Goal: Obtain resource: Obtain resource

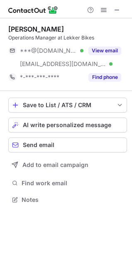
scroll to position [194, 132]
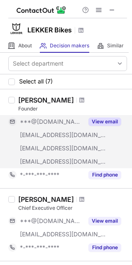
click at [108, 124] on button "View email" at bounding box center [105, 122] width 33 height 8
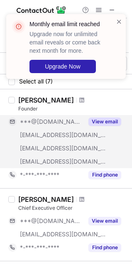
scroll to position [42, 0]
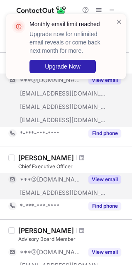
click at [100, 176] on button "View email" at bounding box center [105, 180] width 33 height 8
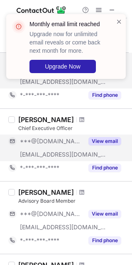
scroll to position [125, 0]
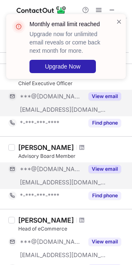
click at [101, 170] on button "View email" at bounding box center [105, 169] width 33 height 8
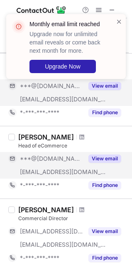
click at [100, 156] on button "View email" at bounding box center [105, 159] width 33 height 8
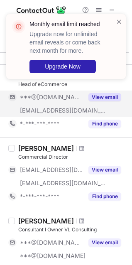
scroll to position [374, 0]
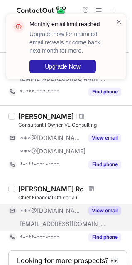
click at [102, 210] on button "View email" at bounding box center [105, 211] width 33 height 8
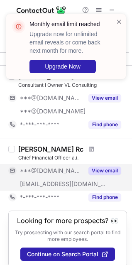
scroll to position [430, 0]
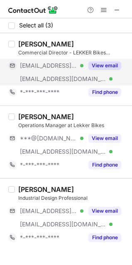
click at [108, 71] on div "View email" at bounding box center [103, 65] width 38 height 13
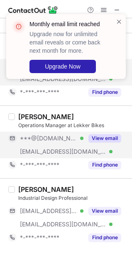
click at [103, 133] on div "View email" at bounding box center [103, 138] width 38 height 13
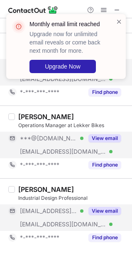
click at [102, 212] on button "View email" at bounding box center [105, 211] width 33 height 8
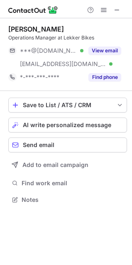
scroll to position [194, 132]
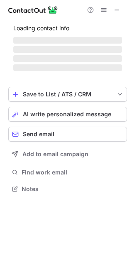
scroll to position [194, 132]
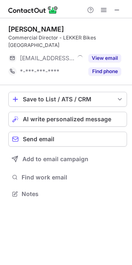
scroll to position [4, 4]
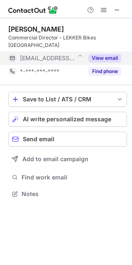
click at [104, 54] on button "View email" at bounding box center [105, 58] width 33 height 8
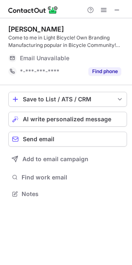
scroll to position [188, 132]
click at [113, 9] on button at bounding box center [117, 10] width 10 height 10
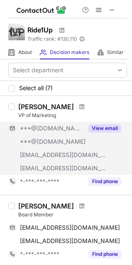
click at [94, 129] on button "View email" at bounding box center [105, 128] width 33 height 8
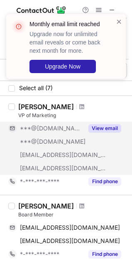
scroll to position [166, 0]
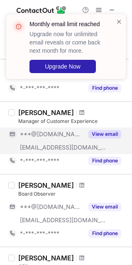
click at [107, 130] on button "View email" at bounding box center [105, 134] width 33 height 8
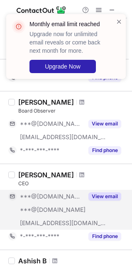
click at [92, 194] on button "View email" at bounding box center [105, 197] width 33 height 8
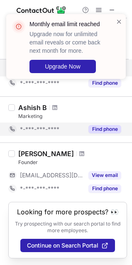
scroll to position [411, 0]
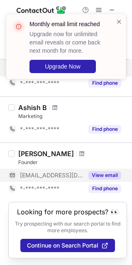
click at [103, 171] on button "View email" at bounding box center [105, 175] width 33 height 8
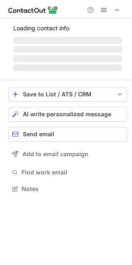
scroll to position [181, 132]
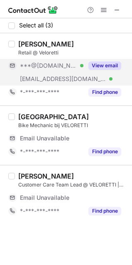
click at [101, 65] on button "View email" at bounding box center [105, 66] width 33 height 8
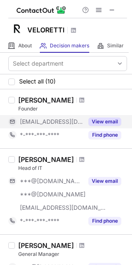
click at [109, 122] on button "View email" at bounding box center [105, 122] width 33 height 8
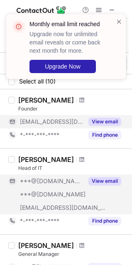
click at [102, 181] on button "View email" at bounding box center [105, 181] width 33 height 8
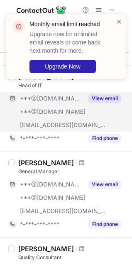
scroll to position [83, 0]
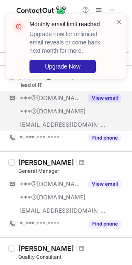
click at [104, 176] on div "Paul D General Manager ***@gmail.com ***@hotmail.com ***@veloretti.com View ema…" at bounding box center [71, 194] width 112 height 72
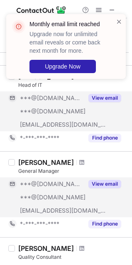
click at [112, 187] on button "View email" at bounding box center [105, 184] width 33 height 8
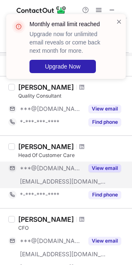
scroll to position [250, 0]
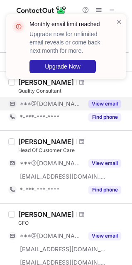
click at [95, 103] on button "View email" at bounding box center [105, 104] width 33 height 8
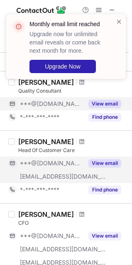
click at [107, 165] on button "View email" at bounding box center [105, 163] width 33 height 8
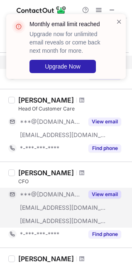
click at [116, 191] on button "View email" at bounding box center [105, 195] width 33 height 8
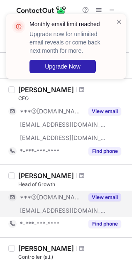
click at [108, 194] on button "View email" at bounding box center [105, 197] width 33 height 8
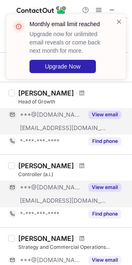
scroll to position [458, 0]
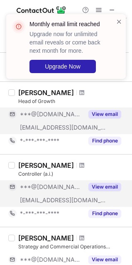
click at [109, 190] on button "View email" at bounding box center [105, 187] width 33 height 8
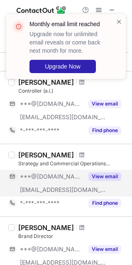
click at [102, 174] on button "View email" at bounding box center [105, 177] width 33 height 8
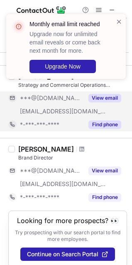
scroll to position [624, 0]
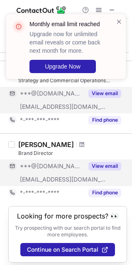
click at [107, 165] on button "View email" at bounding box center [105, 166] width 33 height 8
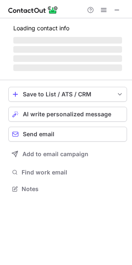
scroll to position [183, 132]
click at [119, 22] on span at bounding box center [119, 21] width 7 height 8
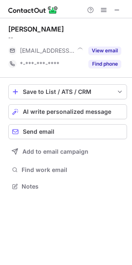
scroll to position [181, 132]
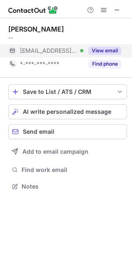
click at [113, 53] on button "View email" at bounding box center [105, 51] width 33 height 8
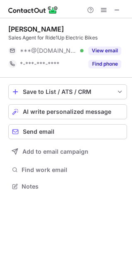
scroll to position [181, 132]
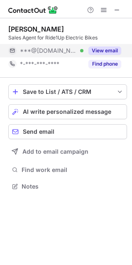
click at [104, 49] on button "View email" at bounding box center [105, 51] width 33 height 8
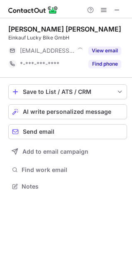
scroll to position [181, 132]
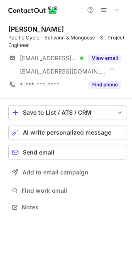
scroll to position [202, 132]
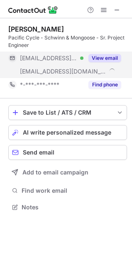
click at [98, 52] on div "View email" at bounding box center [103, 58] width 38 height 13
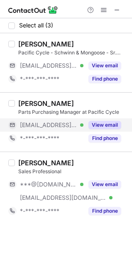
click at [106, 127] on button "View email" at bounding box center [105, 125] width 33 height 8
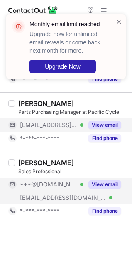
click at [103, 186] on button "View email" at bounding box center [105, 185] width 33 height 8
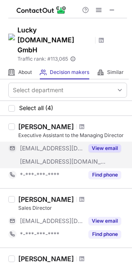
click at [95, 144] on button "View email" at bounding box center [105, 148] width 33 height 8
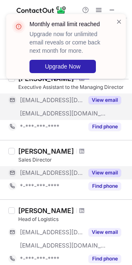
scroll to position [125, 0]
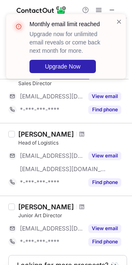
click at [109, 130] on div "Sarah Erber Head of Logistics ***@web.de ***@lucky-bike.de View email *-***-***…" at bounding box center [71, 159] width 112 height 59
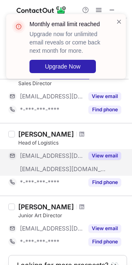
click at [111, 152] on button "View email" at bounding box center [105, 156] width 33 height 8
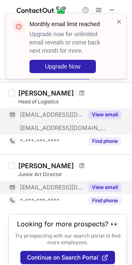
click at [103, 181] on div "View email" at bounding box center [103, 187] width 38 height 13
click at [120, 19] on span at bounding box center [119, 21] width 7 height 8
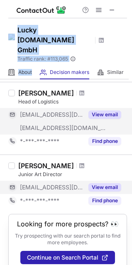
drag, startPoint x: 78, startPoint y: 5, endPoint x: 35, endPoint y: 63, distance: 72.4
click at [35, 63] on div "Help & Support Lucky Bike.de GmbH Traffic rank: # 113,065 Global website rankin…" at bounding box center [66, 132] width 132 height 265
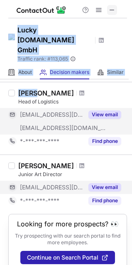
click at [112, 8] on span at bounding box center [112, 10] width 7 height 7
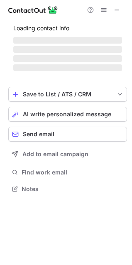
scroll to position [188, 132]
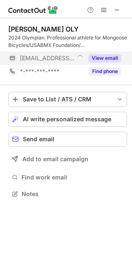
click at [106, 57] on button "View email" at bounding box center [105, 58] width 33 height 8
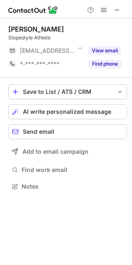
scroll to position [181, 132]
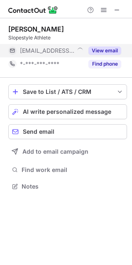
click at [97, 49] on button "View email" at bounding box center [105, 51] width 33 height 8
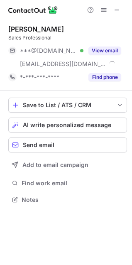
scroll to position [194, 132]
